Goal: Find specific page/section: Find specific page/section

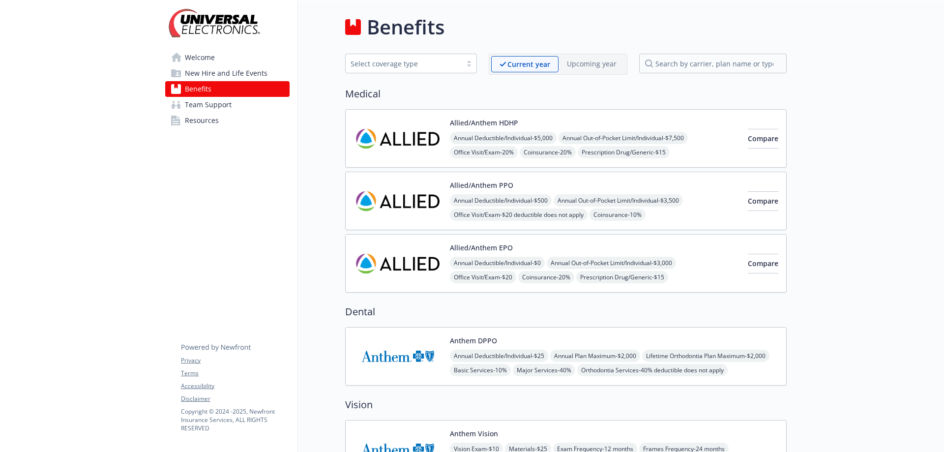
scroll to position [885, 0]
